Goal: Information Seeking & Learning: Find specific fact

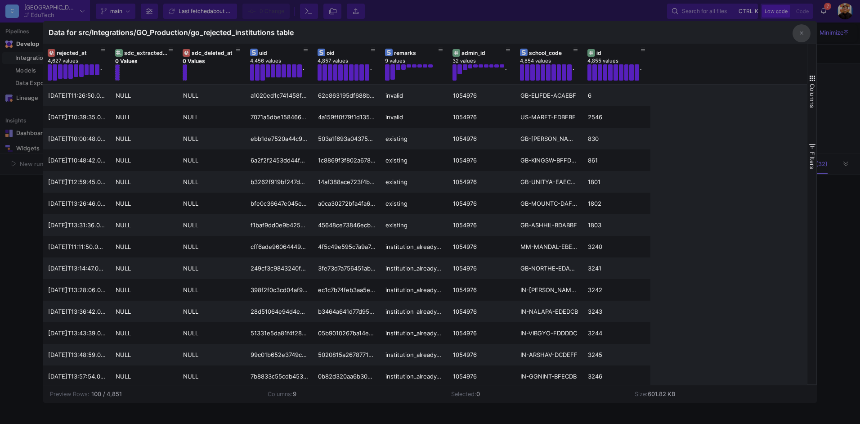
click at [17, 176] on div at bounding box center [430, 212] width 860 height 424
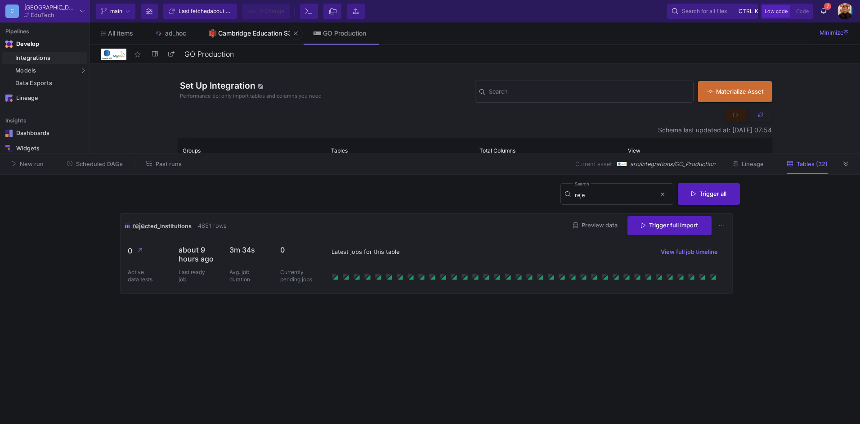
click at [230, 31] on div "Cambridge Education S3" at bounding box center [255, 33] width 74 height 7
type input "Cambridge Education S3"
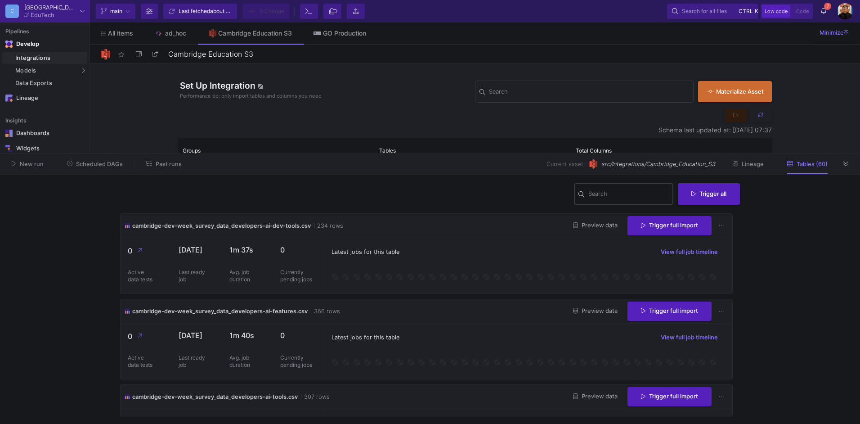
click at [610, 200] on div "Search" at bounding box center [629, 193] width 81 height 23
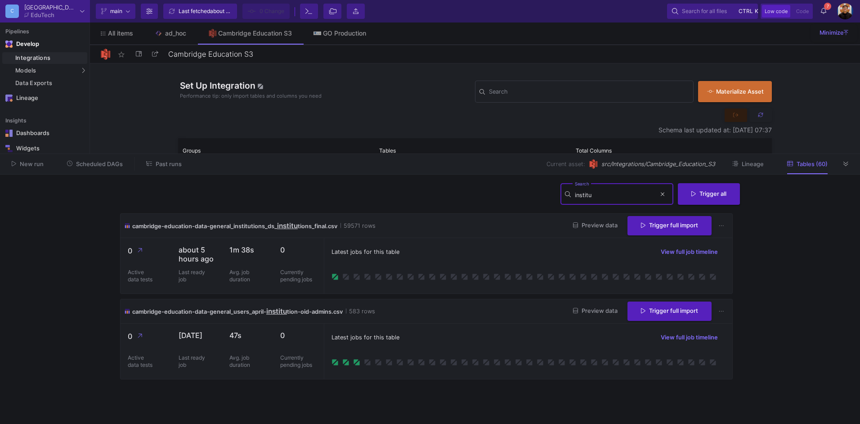
type input "institu"
click at [580, 225] on span "Preview data" at bounding box center [595, 225] width 45 height 7
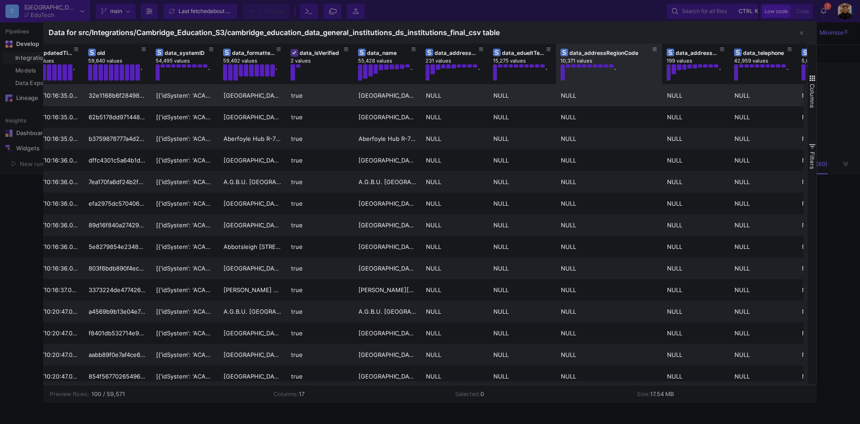
drag, startPoint x: 622, startPoint y: 65, endPoint x: 644, endPoint y: 95, distance: 37.0
click at [661, 69] on div at bounding box center [663, 64] width 4 height 41
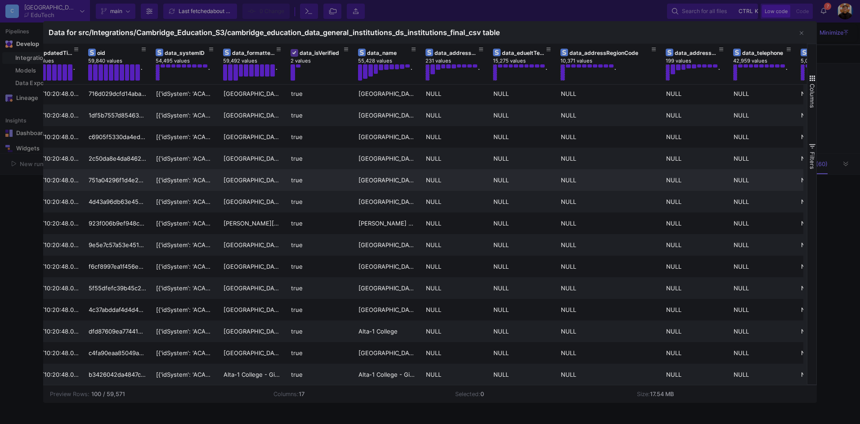
scroll to position [945, 0]
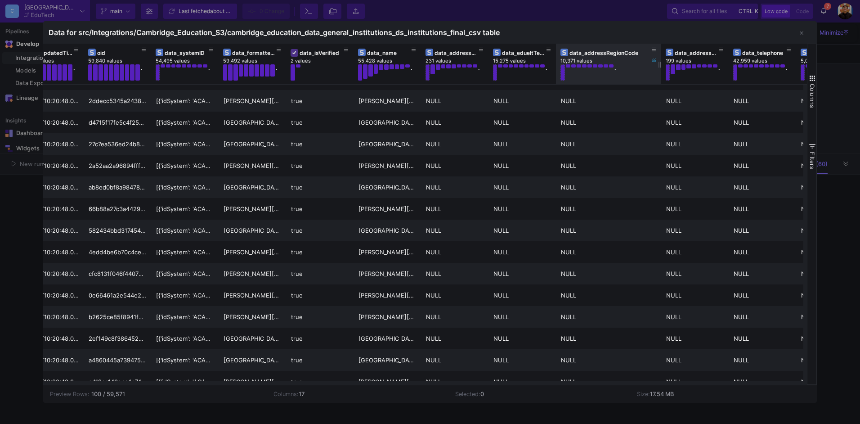
click at [609, 50] on div "data_addressRegionCode" at bounding box center [611, 53] width 82 height 7
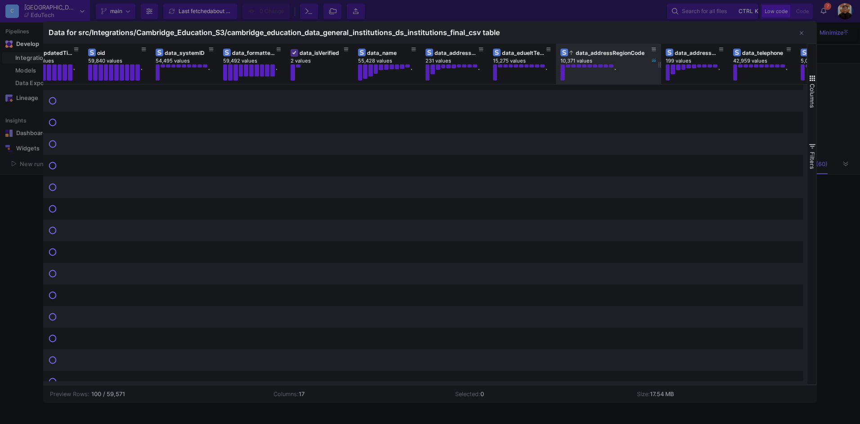
click at [608, 50] on div "data_addressRegionCode" at bounding box center [611, 53] width 82 height 7
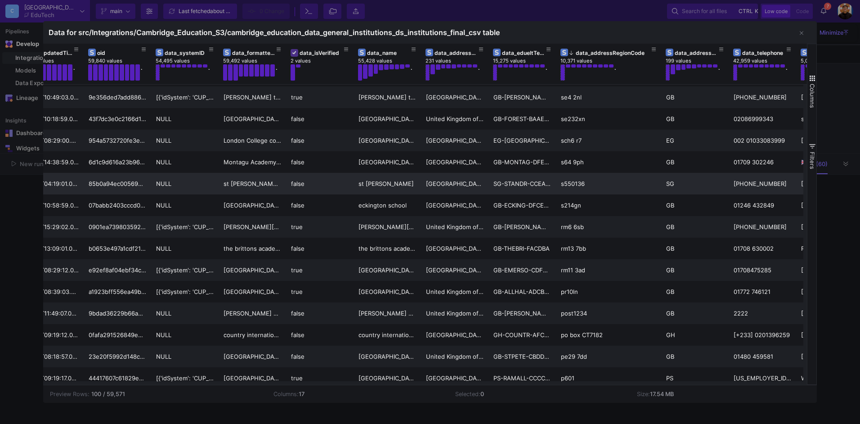
scroll to position [1620, 0]
